Goal: Task Accomplishment & Management: Manage account settings

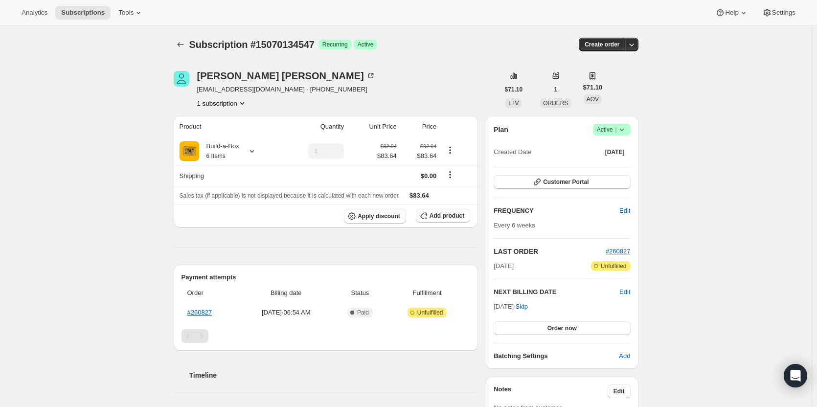
click at [551, 190] on div "Plan Success Active | Created Date [DATE] Customer Portal FREQUENCY Edit Every …" at bounding box center [562, 242] width 136 height 237
click at [550, 182] on span "Customer Portal" at bounding box center [565, 182] width 45 height 8
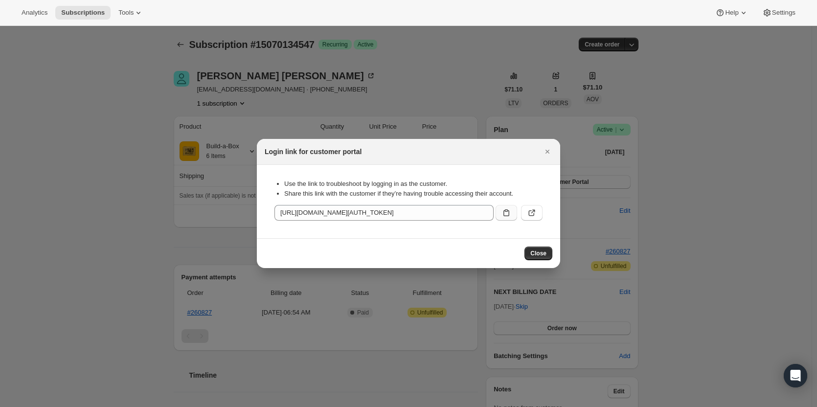
click at [510, 213] on icon ":rc1:" at bounding box center [506, 213] width 10 height 10
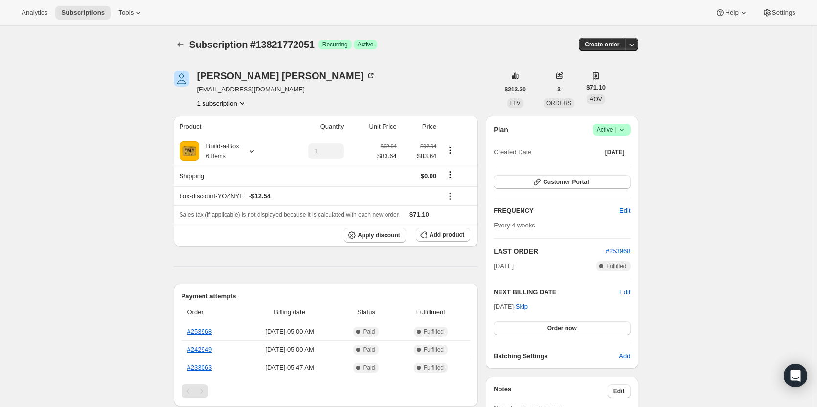
click at [609, 130] on span "Active |" at bounding box center [612, 130] width 30 height 10
click at [610, 160] on button "Cancel subscription" at bounding box center [614, 166] width 61 height 16
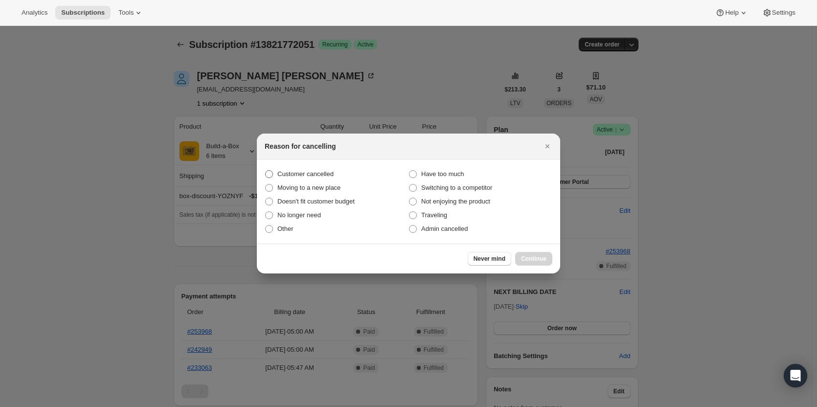
click at [329, 176] on span "Customer cancelled" at bounding box center [305, 173] width 56 height 7
click at [266, 171] on input "Customer cancelled" at bounding box center [265, 170] width 0 height 0
radio input "true"
click at [534, 255] on span "Continue" at bounding box center [533, 259] width 25 height 8
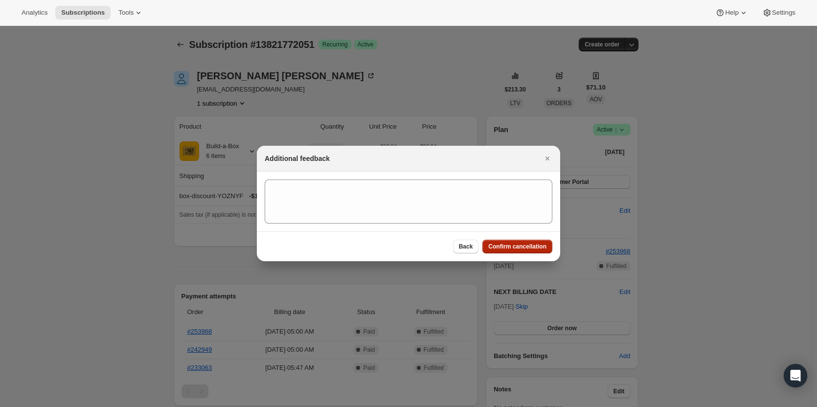
click at [526, 248] on span "Confirm cancellation" at bounding box center [517, 247] width 58 height 8
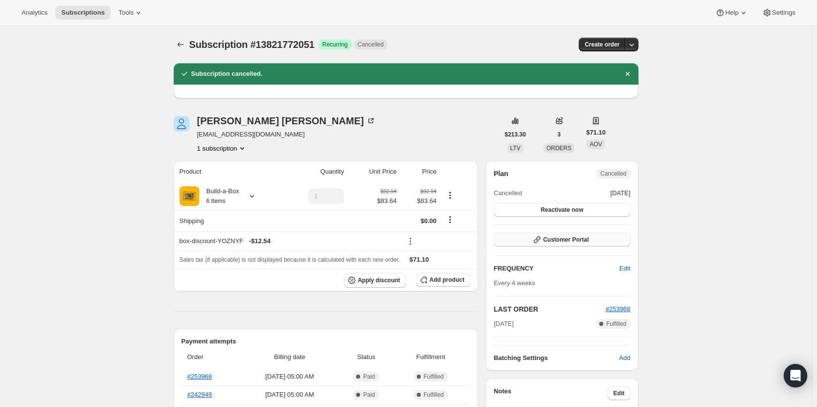
click at [561, 244] on button "Customer Portal" at bounding box center [562, 240] width 136 height 14
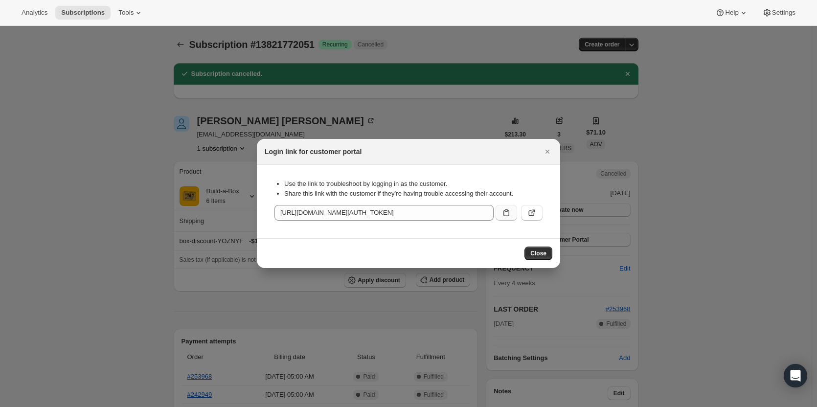
click at [507, 215] on icon ":rg0:" at bounding box center [506, 213] width 10 height 10
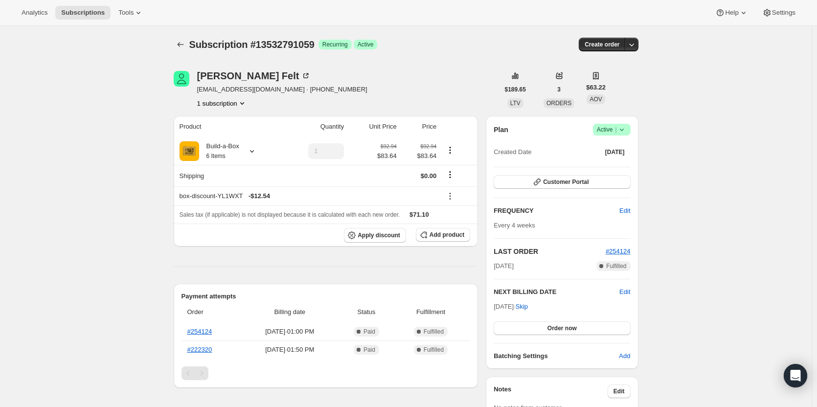
click at [626, 126] on icon at bounding box center [622, 130] width 10 height 10
click at [611, 162] on span "Cancel subscription" at bounding box center [614, 165] width 55 height 7
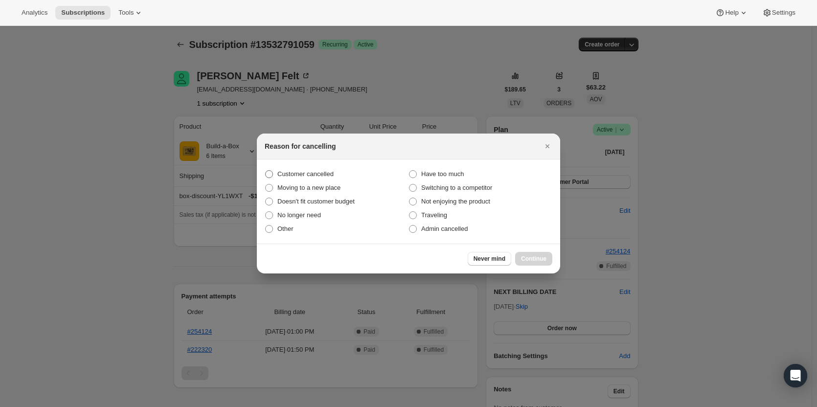
click at [283, 176] on span "Customer cancelled" at bounding box center [305, 173] width 56 height 7
click at [266, 171] on input "Customer cancelled" at bounding box center [265, 170] width 0 height 0
radio input "true"
click at [530, 260] on span "Continue" at bounding box center [533, 259] width 25 height 8
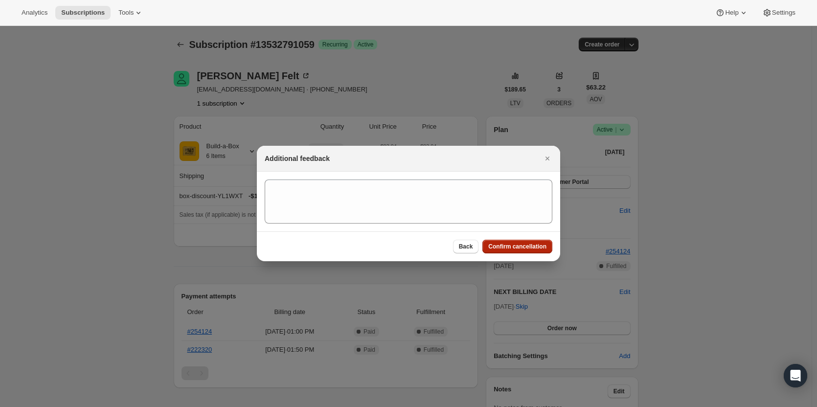
click at [518, 245] on span "Confirm cancellation" at bounding box center [517, 247] width 58 height 8
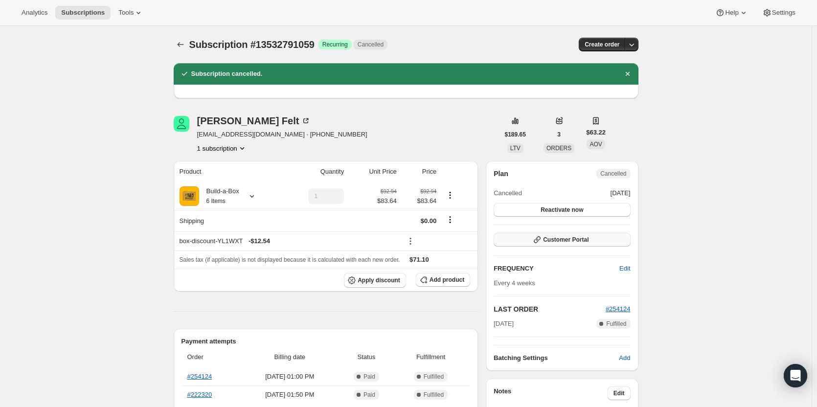
click at [532, 238] on button "Customer Portal" at bounding box center [562, 240] width 136 height 14
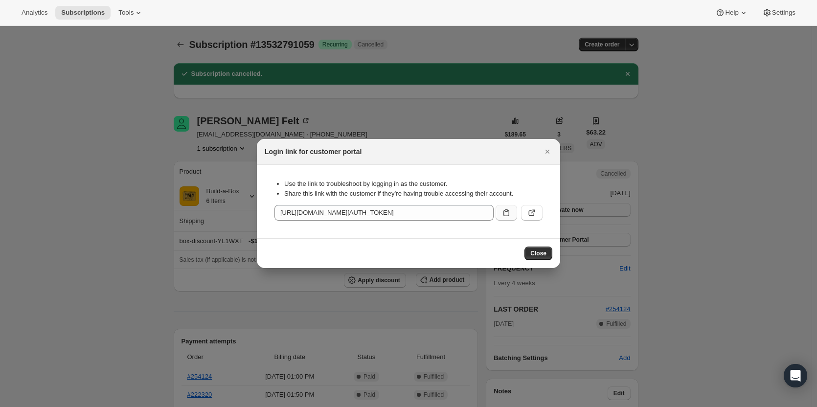
click at [503, 214] on icon ":rgd:" at bounding box center [506, 212] width 6 height 7
